Goal: Use online tool/utility: Utilize a website feature to perform a specific function

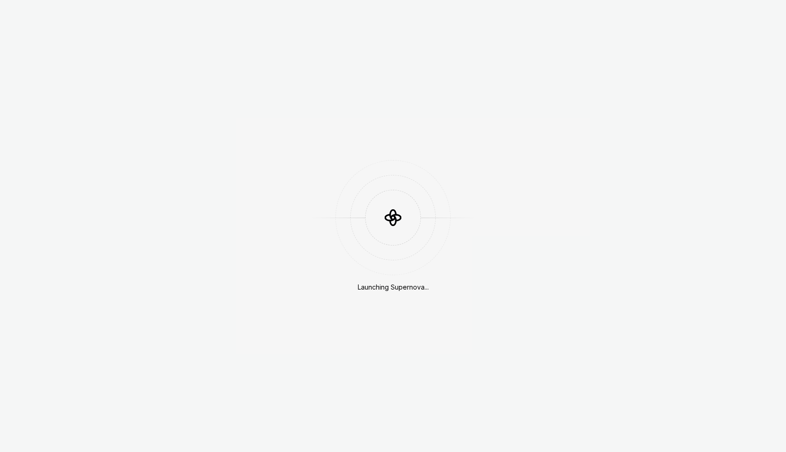
scroll to position [59, 0]
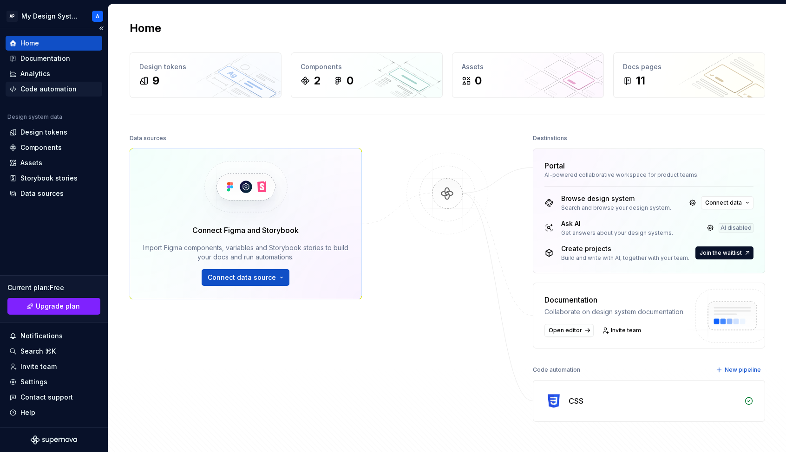
click at [57, 85] on div "Code automation" at bounding box center [48, 89] width 56 height 9
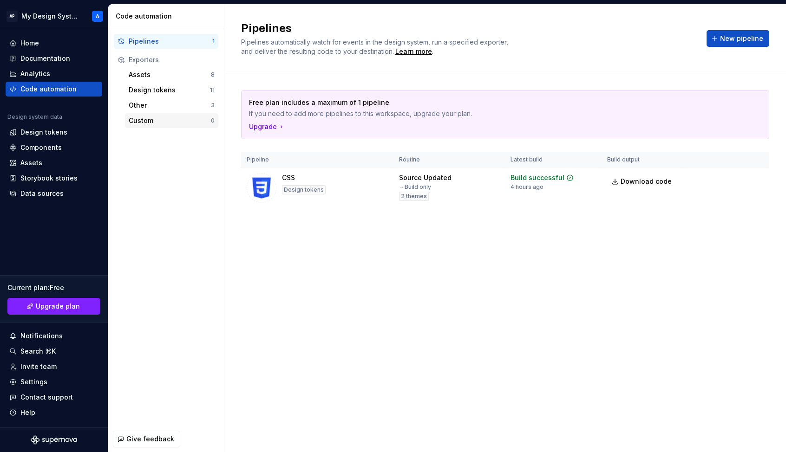
click at [155, 121] on div "Custom" at bounding box center [170, 120] width 82 height 9
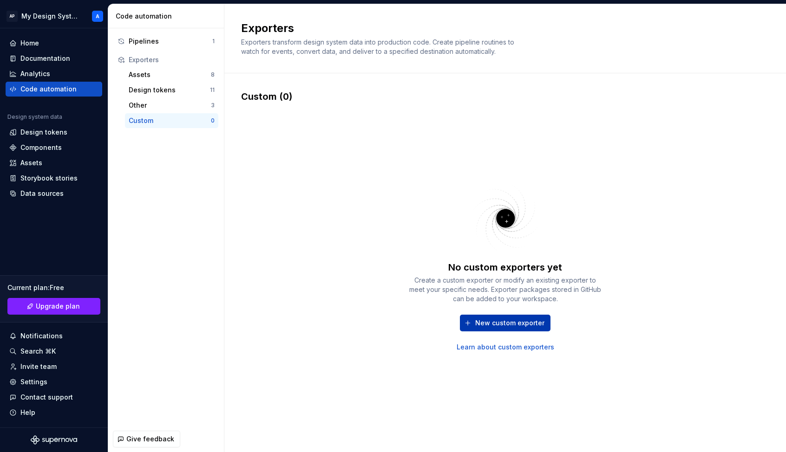
click at [499, 325] on span "New custom exporter" at bounding box center [509, 323] width 69 height 9
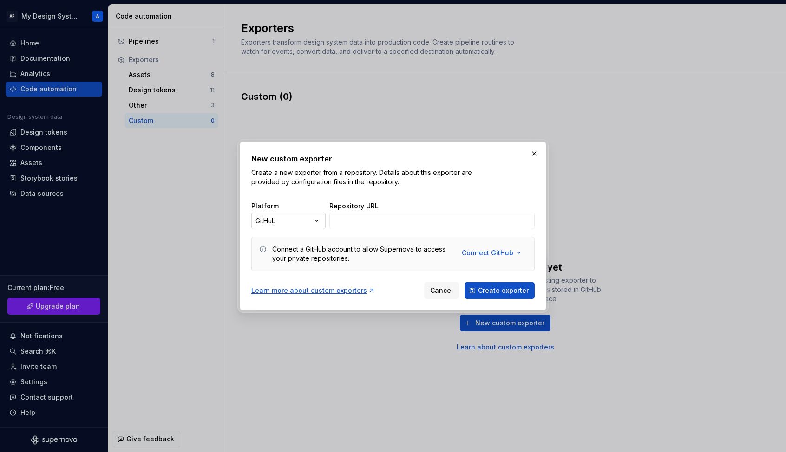
click at [311, 217] on div "New custom exporter Create a new exporter from a repository. Details about this…" at bounding box center [393, 226] width 786 height 452
click at [311, 218] on div "New custom exporter Create a new exporter from a repository. Details about this…" at bounding box center [393, 226] width 786 height 452
click at [305, 217] on div "New custom exporter Create a new exporter from a repository. Details about this…" at bounding box center [393, 226] width 786 height 452
select select "*****"
click at [521, 253] on button "Connect Azure" at bounding box center [492, 253] width 67 height 17
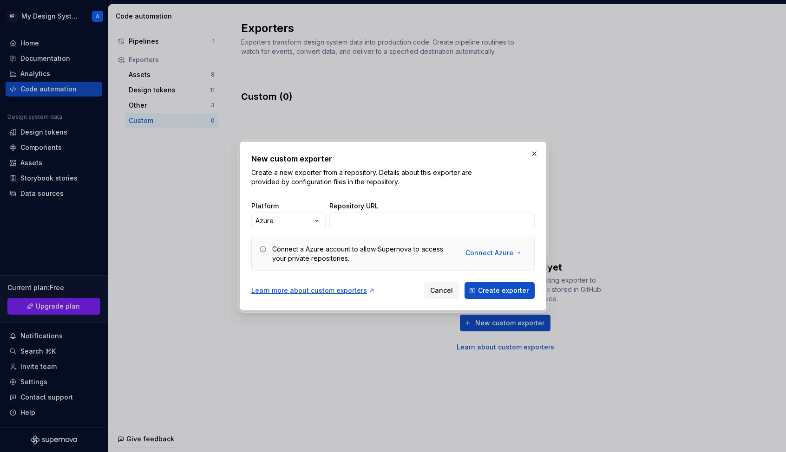
click at [519, 209] on div "Repository URL" at bounding box center [431, 206] width 205 height 9
click at [533, 154] on button "button" at bounding box center [534, 153] width 13 height 13
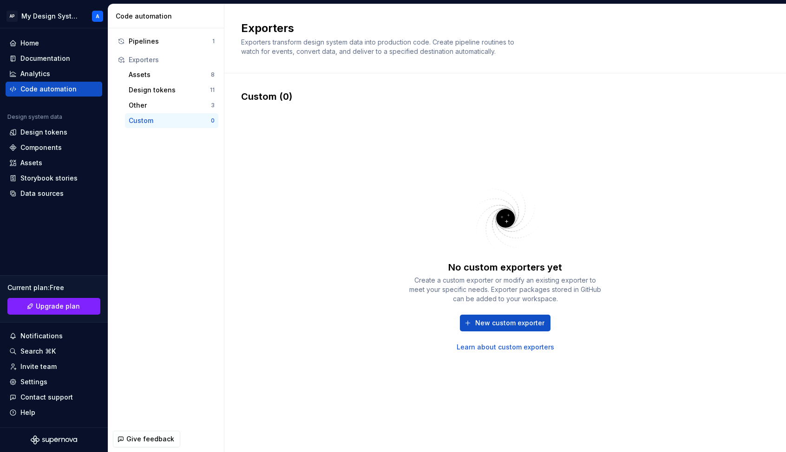
click at [283, 178] on div "No custom exporters yet Create a custom exporter or modify an existing exporter…" at bounding box center [505, 266] width 528 height 327
click at [34, 43] on div "Home" at bounding box center [29, 43] width 19 height 9
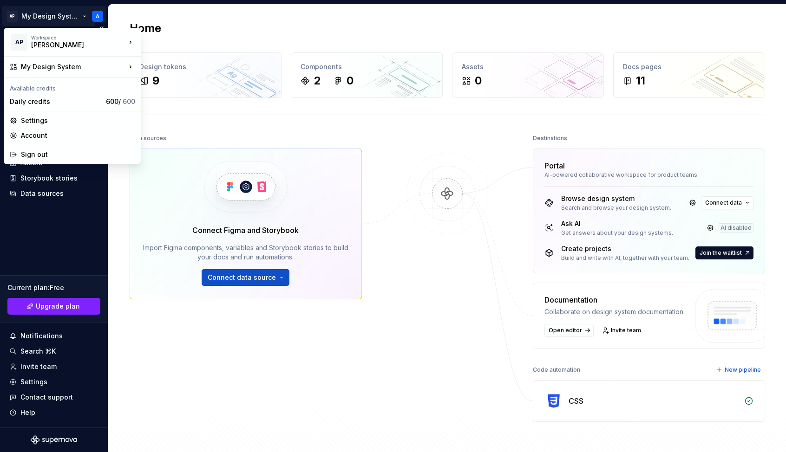
click at [42, 14] on html "AP My Design System A Home Documentation Analytics Code automation Design syste…" at bounding box center [393, 226] width 786 height 452
click at [183, 52] on div "EGA Design System" at bounding box center [187, 55] width 63 height 9
